Goal: Information Seeking & Learning: Check status

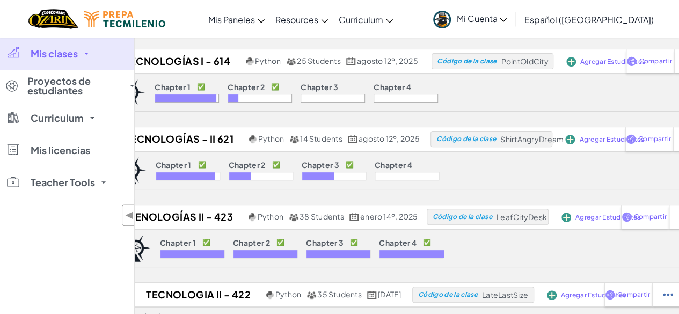
scroll to position [117, 0]
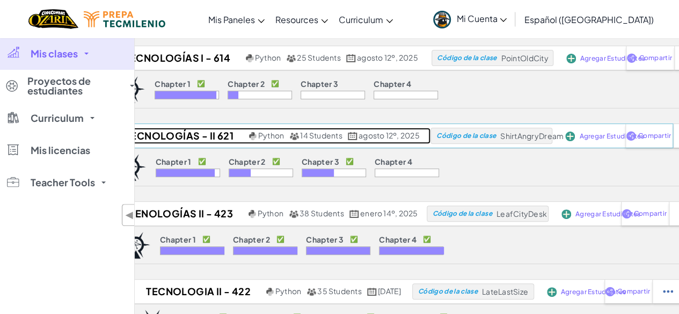
click at [199, 132] on h2 "Tecnologías - II 621" at bounding box center [177, 136] width 137 height 16
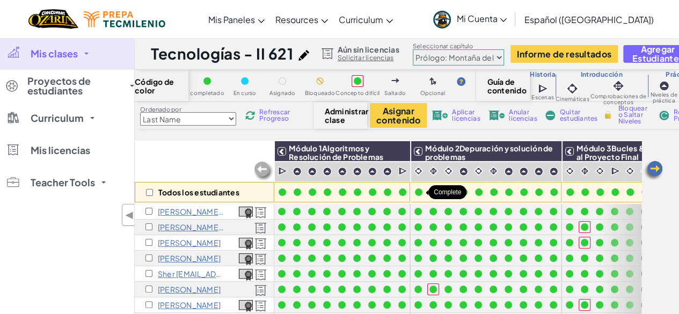
scroll to position [0, 111]
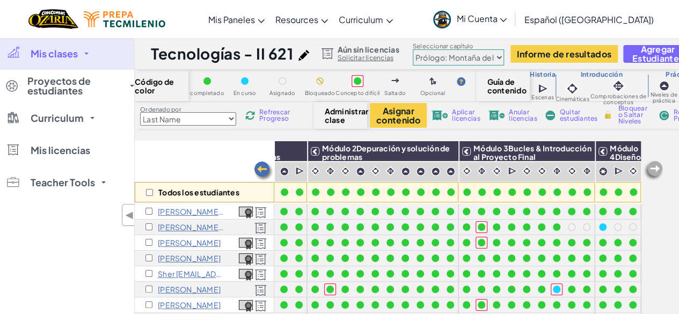
click at [481, 53] on select "Prólogo: Montaña del cielo Capítulo 2: Los Bailarines de la Luna Capítulo 3: La…" at bounding box center [458, 57] width 91 height 16
select select "5e27600d1c9d440000ac3ee7"
click at [413, 49] on select "Prólogo: Montaña del cielo Capítulo 2: Los Bailarines de la Luna Capítulo 3: La…" at bounding box center [458, 57] width 91 height 16
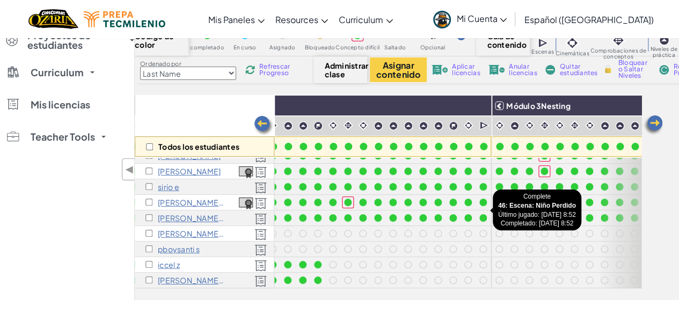
scroll to position [50, 0]
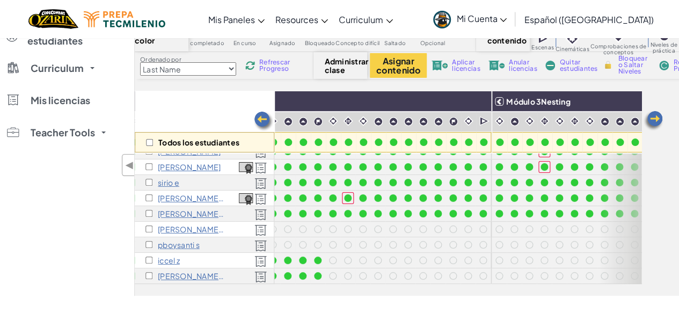
click at [233, 70] on select "Last Name first Name Progress (High to Low) Progress (Low to Hight)" at bounding box center [188, 68] width 96 height 13
select select "Progress (High to Low)"
click at [140, 62] on select "Last Name first Name Progress (High to Low) Progress (Low to Hight)" at bounding box center [188, 68] width 96 height 13
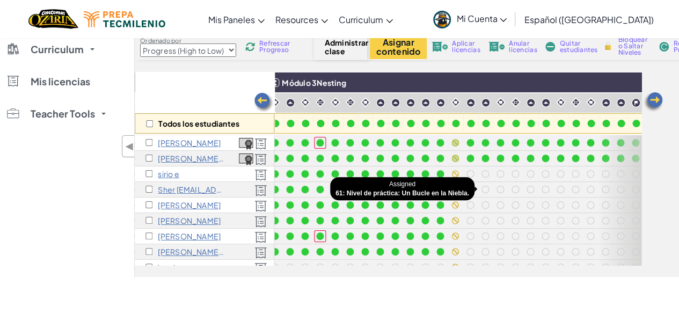
scroll to position [70, 0]
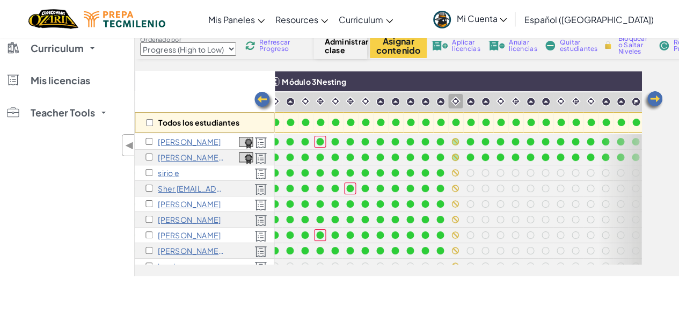
click at [456, 98] on img at bounding box center [456, 101] width 10 height 10
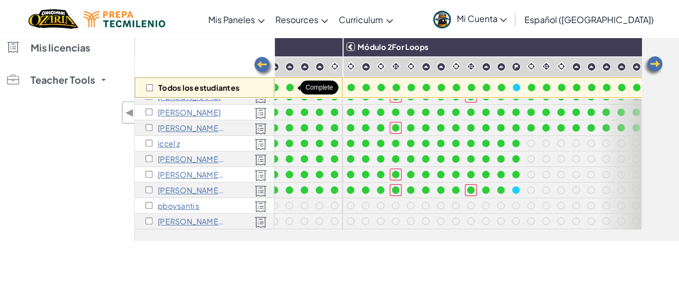
scroll to position [96, 277]
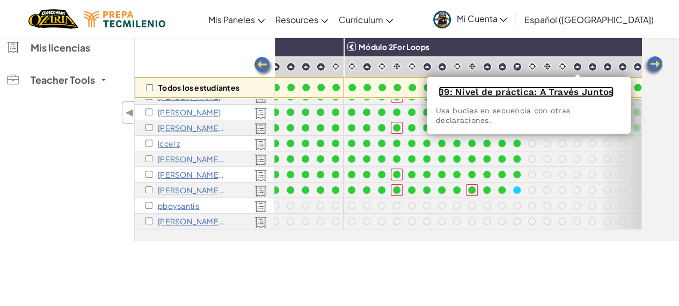
click at [578, 95] on link "39: Nivel de práctica: A Través Juntos" at bounding box center [526, 91] width 175 height 11
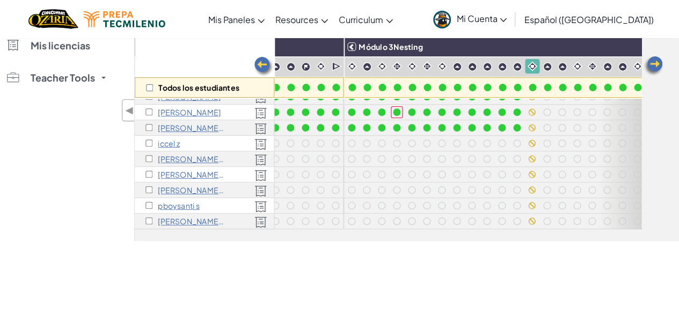
scroll to position [96, 628]
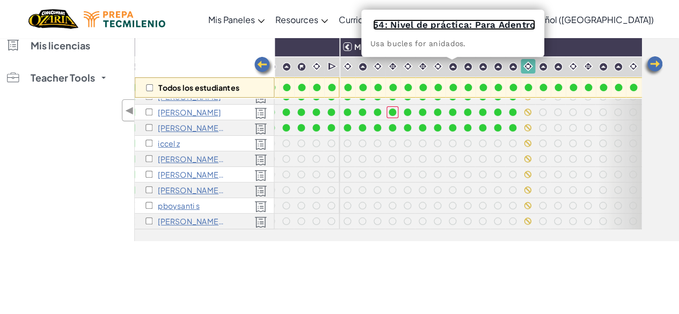
click at [452, 27] on link "54: Nivel de práctica: Para Adentro" at bounding box center [454, 24] width 162 height 11
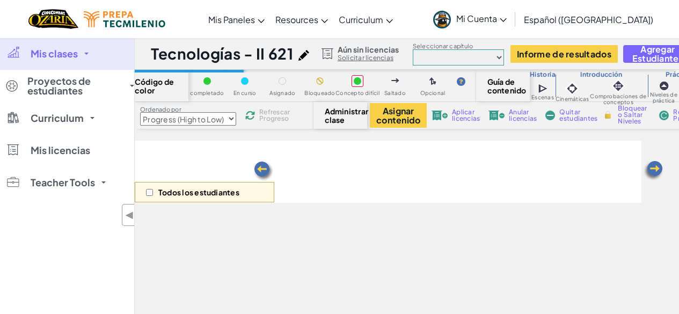
select select "Progress (High to Low)"
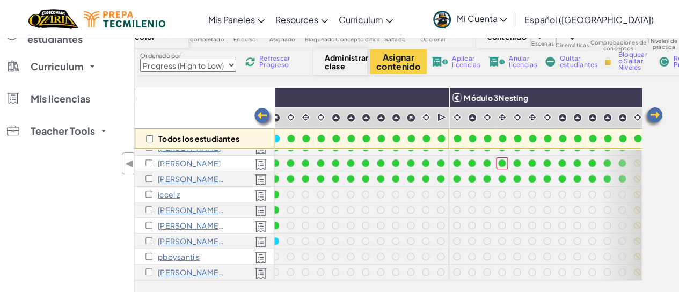
scroll to position [96, 514]
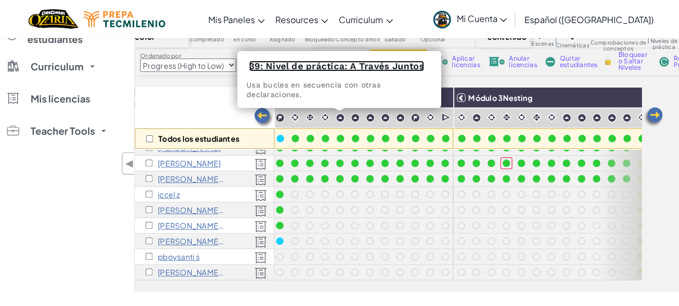
click at [321, 67] on link "39: Nivel de práctica: A Través Juntos" at bounding box center [336, 66] width 175 height 11
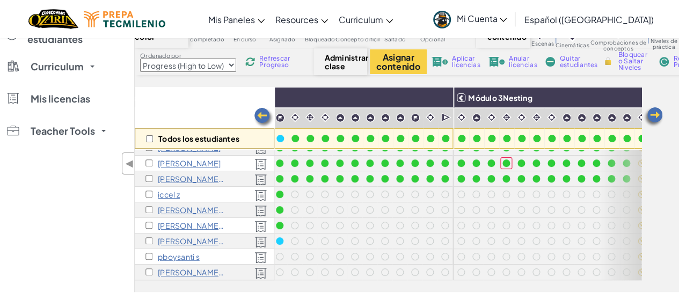
click at [272, 59] on span "Refrescar Progreso" at bounding box center [275, 61] width 33 height 13
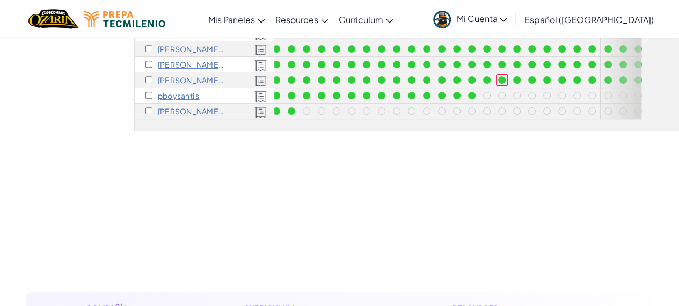
scroll to position [96, 0]
